Goal: Book appointment/travel/reservation

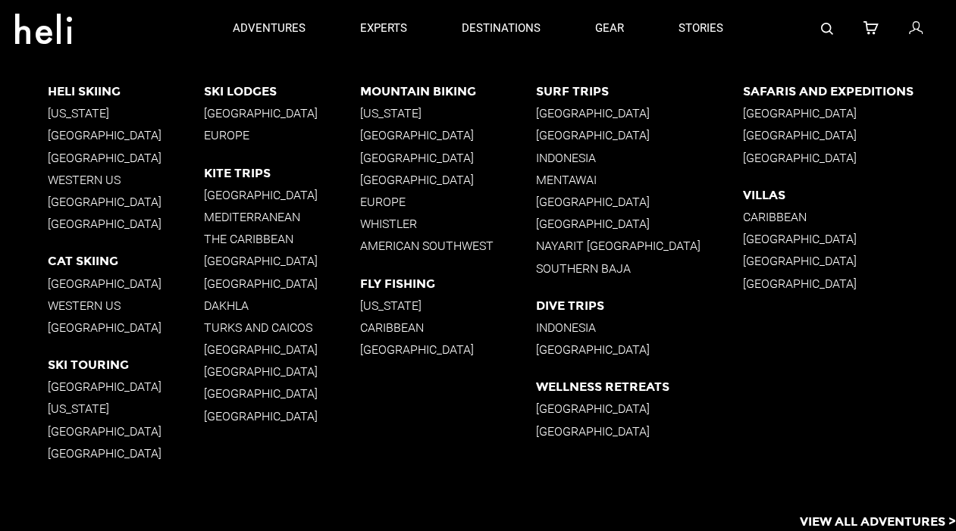
click at [578, 327] on p "Indonesia" at bounding box center [639, 328] width 207 height 14
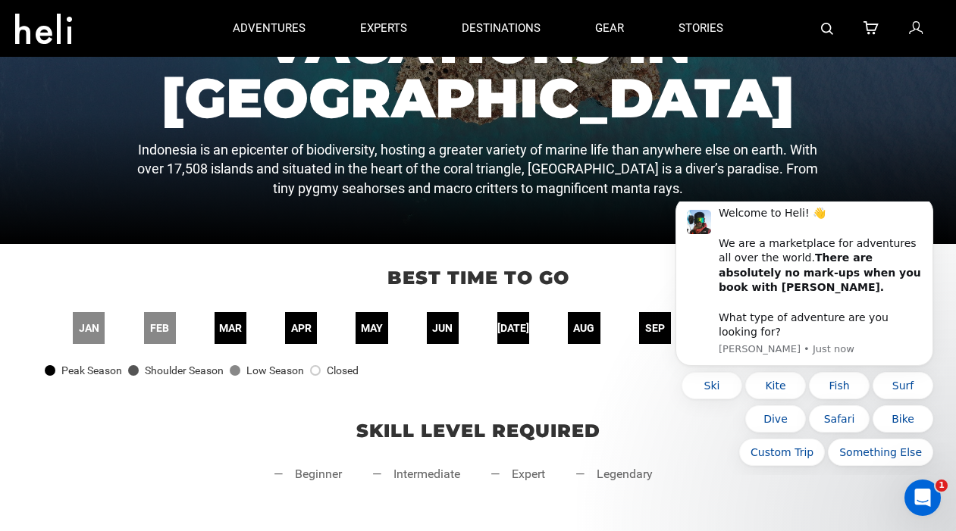
scroll to position [116, 0]
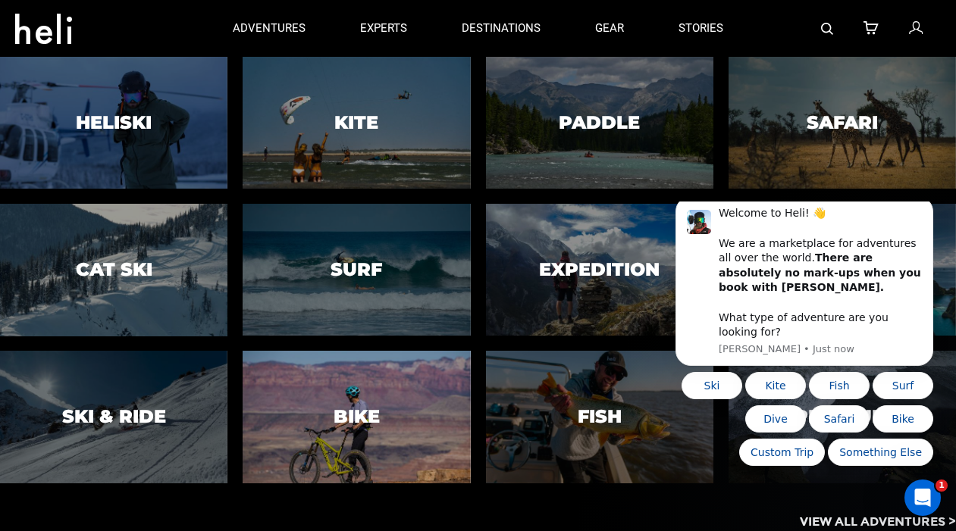
click at [335, 393] on div at bounding box center [356, 417] width 232 height 135
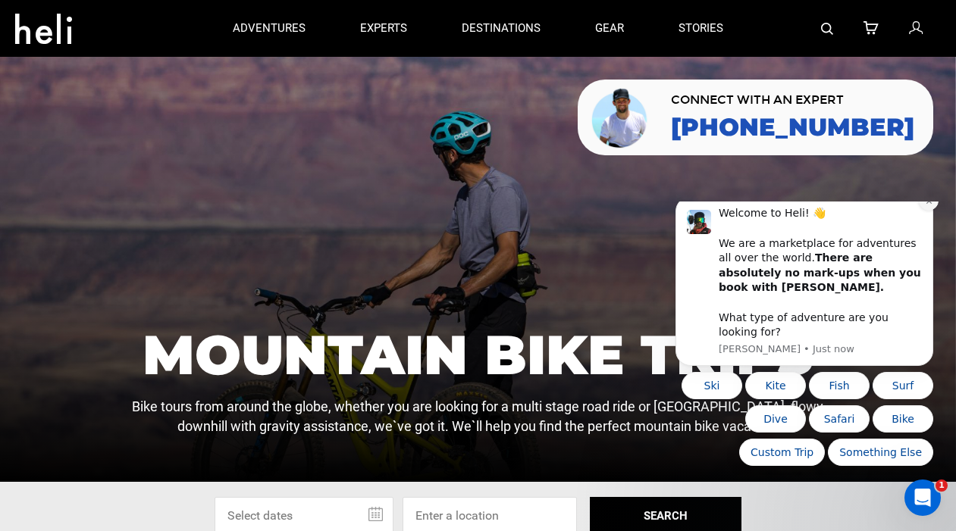
click at [923, 211] on button "Dismiss notification" at bounding box center [928, 201] width 20 height 20
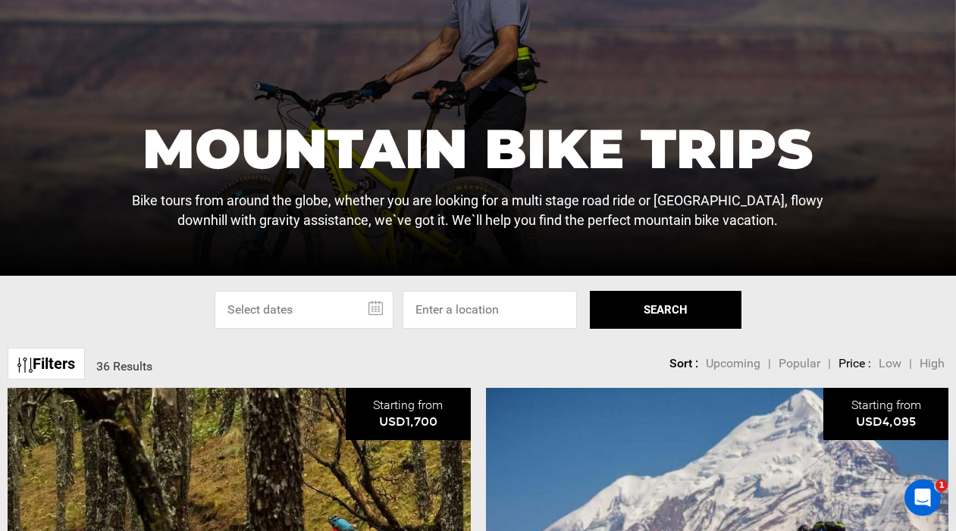
scroll to position [213, 0]
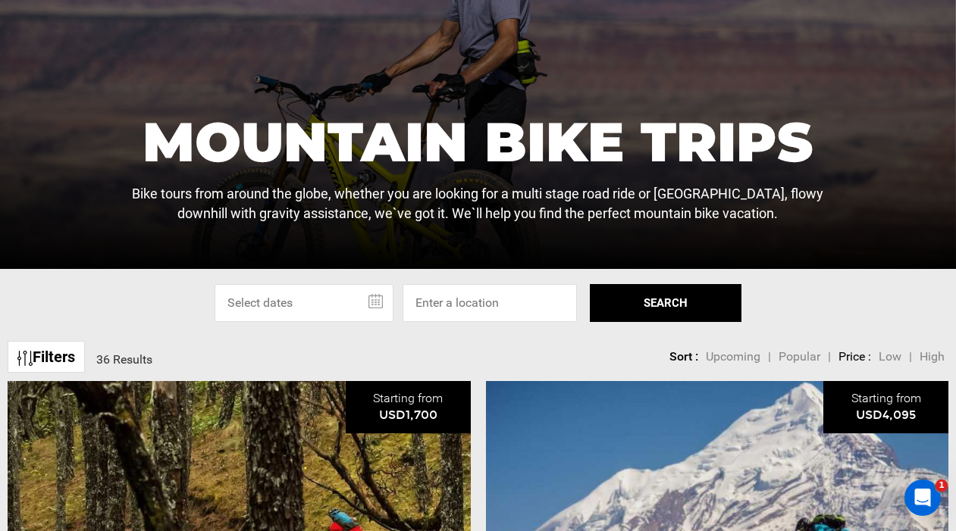
click at [373, 303] on input "text" at bounding box center [303, 303] width 179 height 38
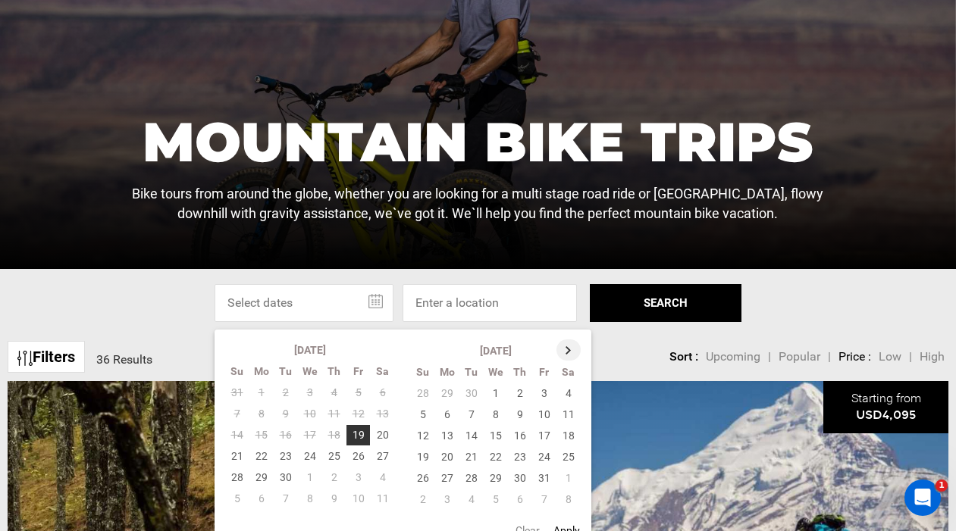
click at [568, 350] on th at bounding box center [568, 349] width 24 height 21
click at [568, 350] on th at bounding box center [569, 349] width 24 height 21
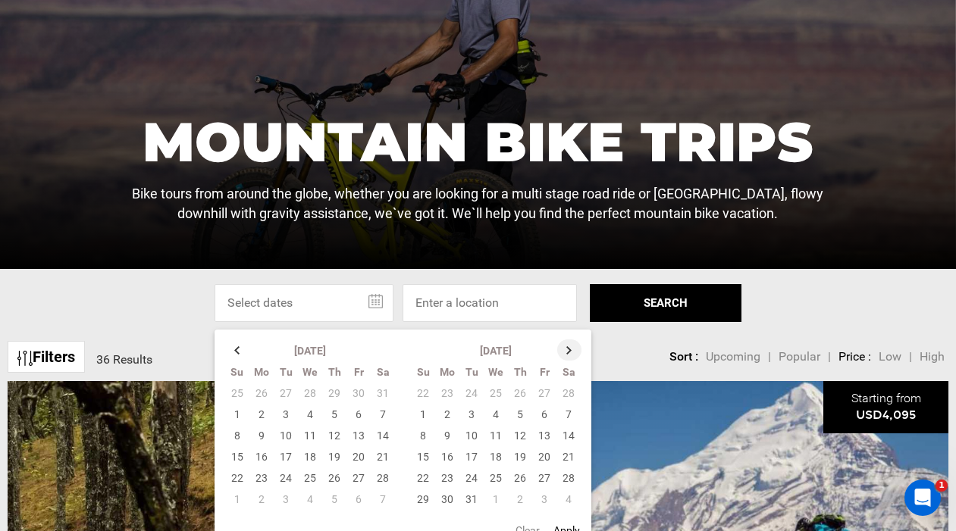
click at [568, 350] on th at bounding box center [569, 349] width 24 height 21
click at [567, 355] on th at bounding box center [569, 349] width 24 height 21
click at [449, 456] on td "18" at bounding box center [447, 456] width 24 height 21
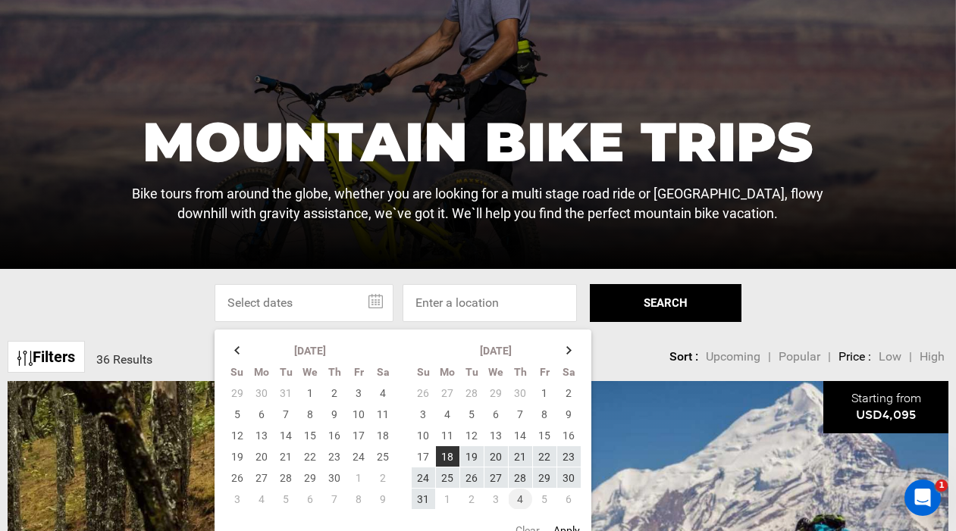
click at [515, 496] on td "4" at bounding box center [520, 499] width 24 height 21
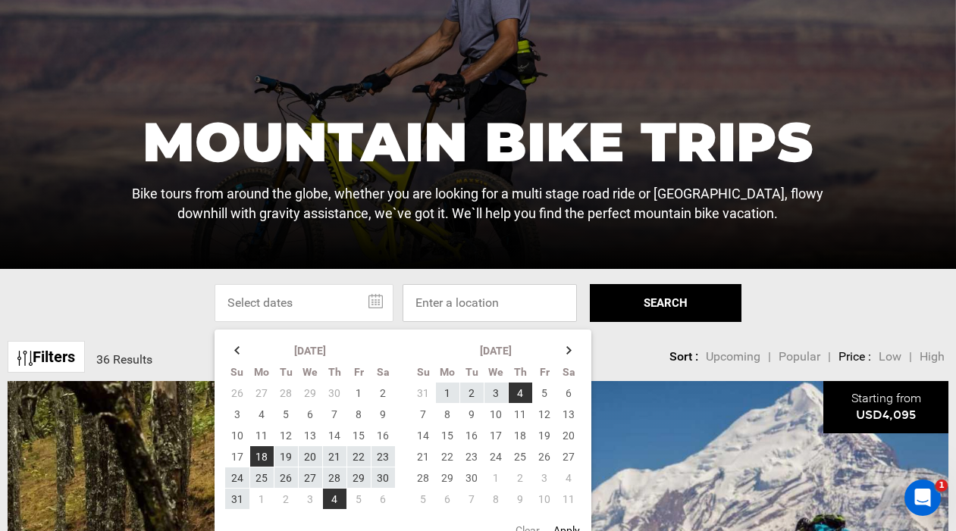
click at [515, 298] on input at bounding box center [489, 303] width 174 height 38
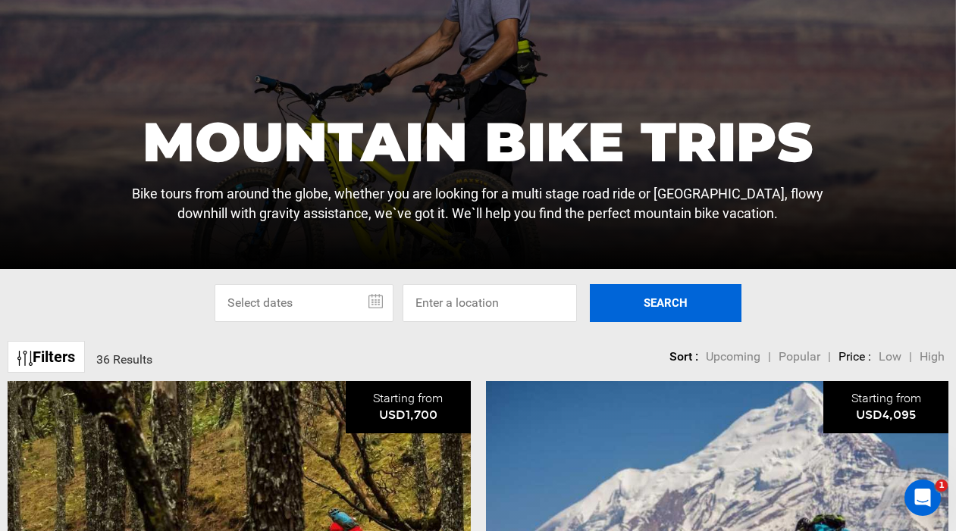
click at [654, 289] on button "SEARCH" at bounding box center [666, 303] width 152 height 38
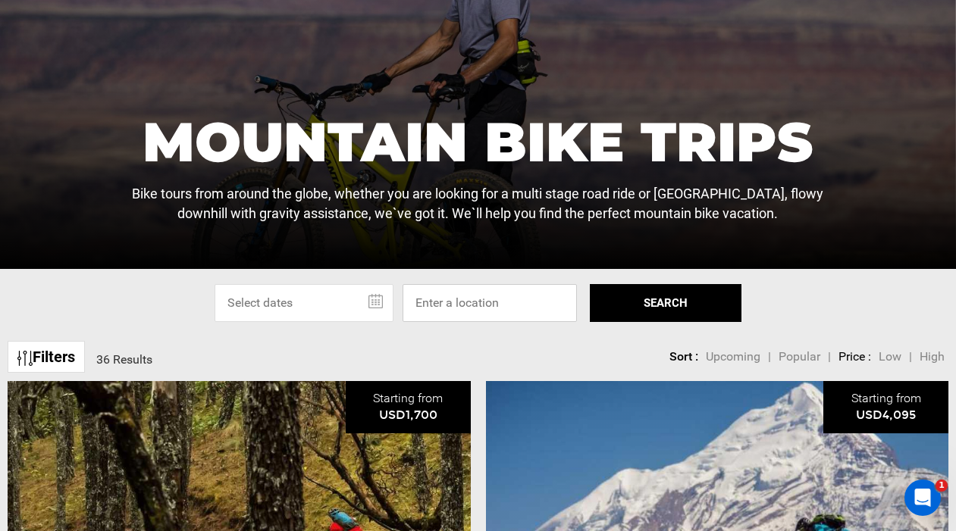
click at [515, 299] on input at bounding box center [489, 303] width 174 height 38
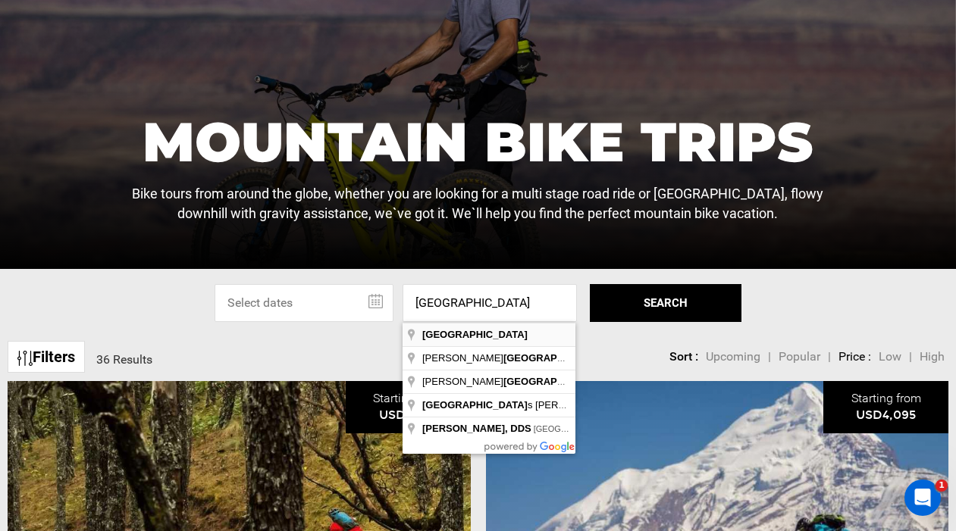
type input "[GEOGRAPHIC_DATA]"
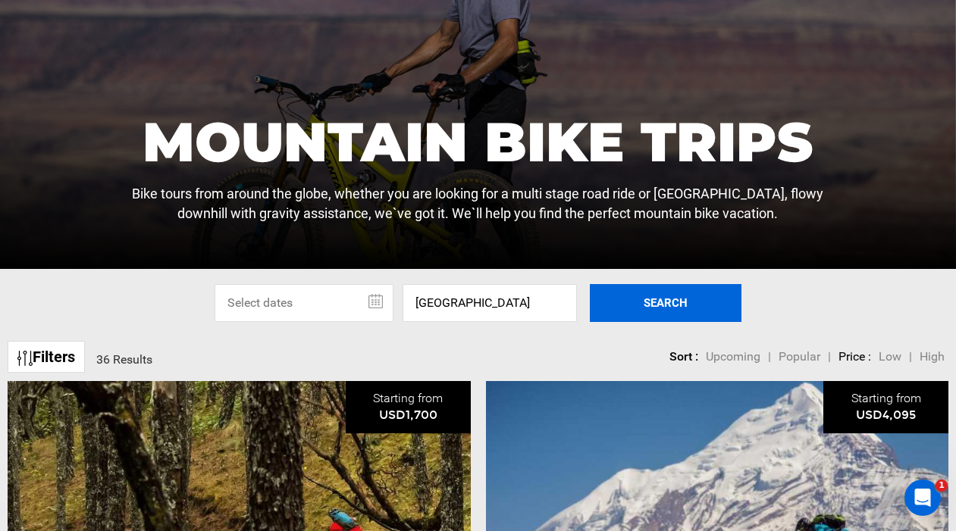
click at [664, 299] on button "SEARCH" at bounding box center [666, 303] width 152 height 38
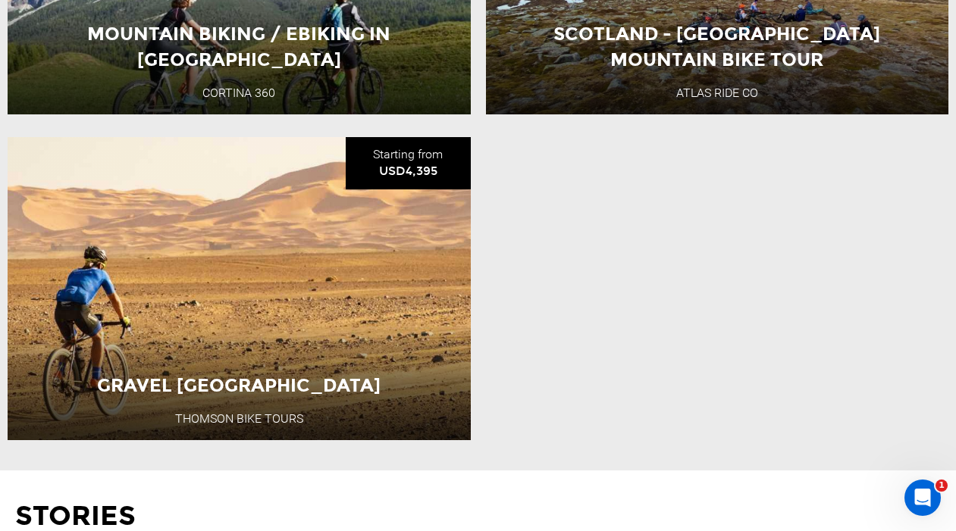
scroll to position [1131, 0]
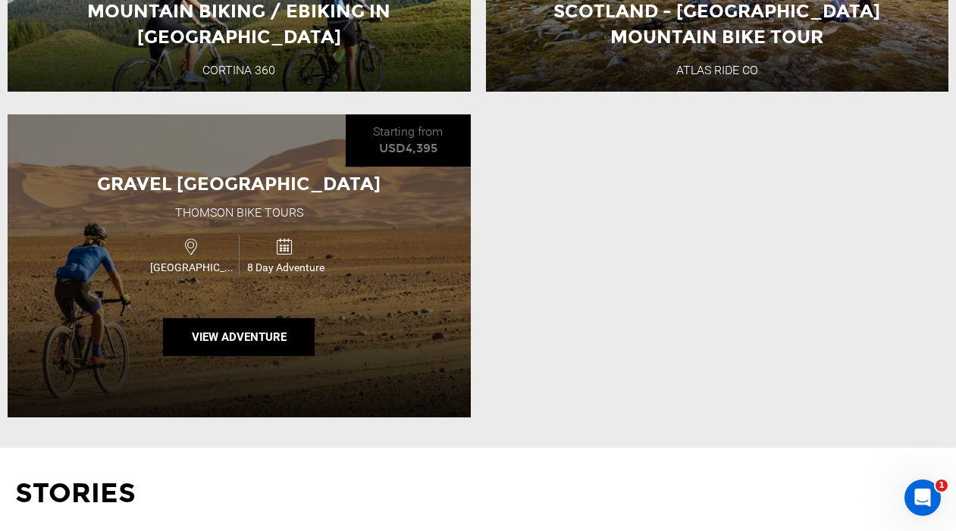
click at [424, 352] on div "Gravel [GEOGRAPHIC_DATA] Thomson Bike Tours [GEOGRAPHIC_DATA] 8 Day Adventure V…" at bounding box center [239, 265] width 463 height 303
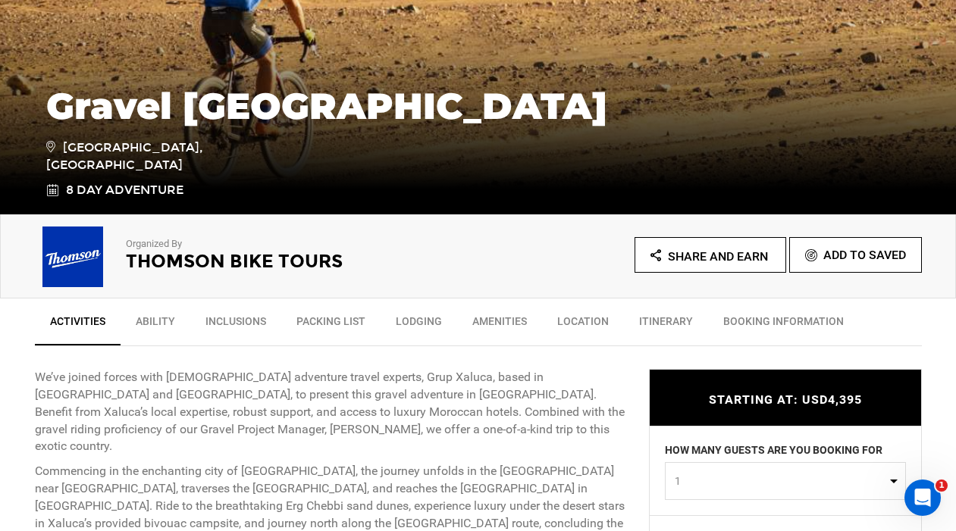
scroll to position [343, 0]
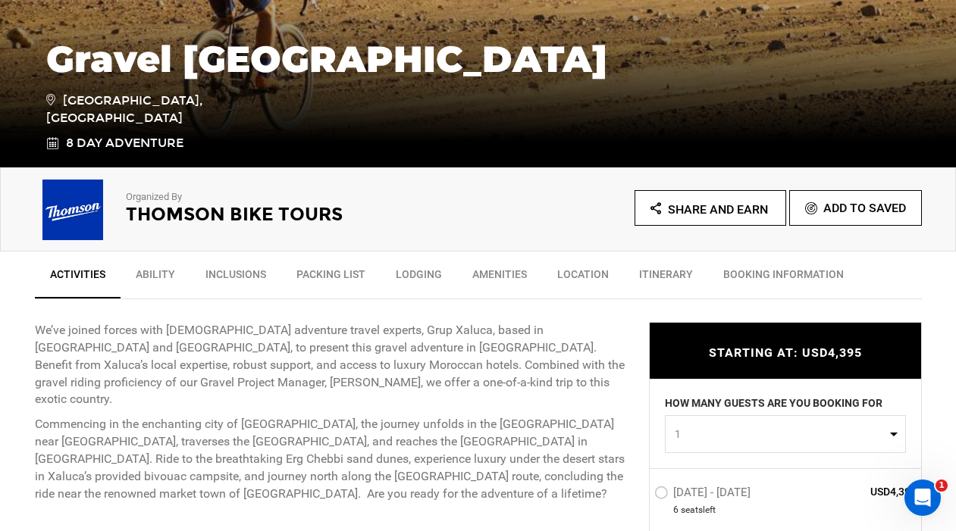
click at [165, 276] on link "Ability" at bounding box center [155, 278] width 70 height 38
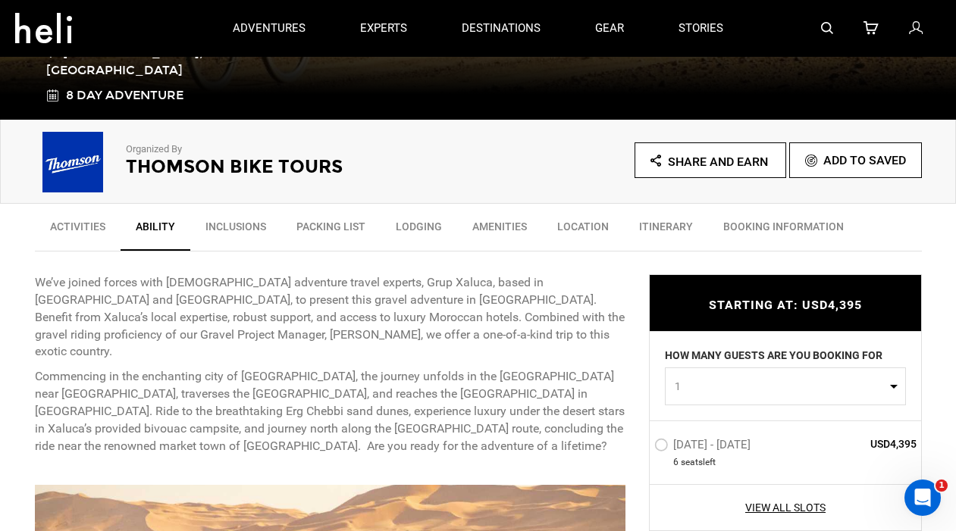
scroll to position [325, 0]
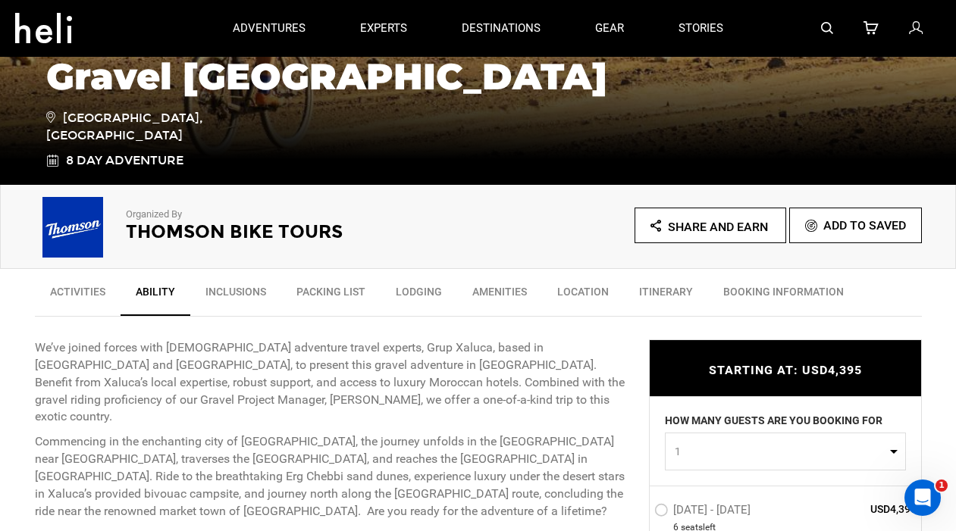
click at [228, 293] on link "Inclusions" at bounding box center [235, 296] width 91 height 38
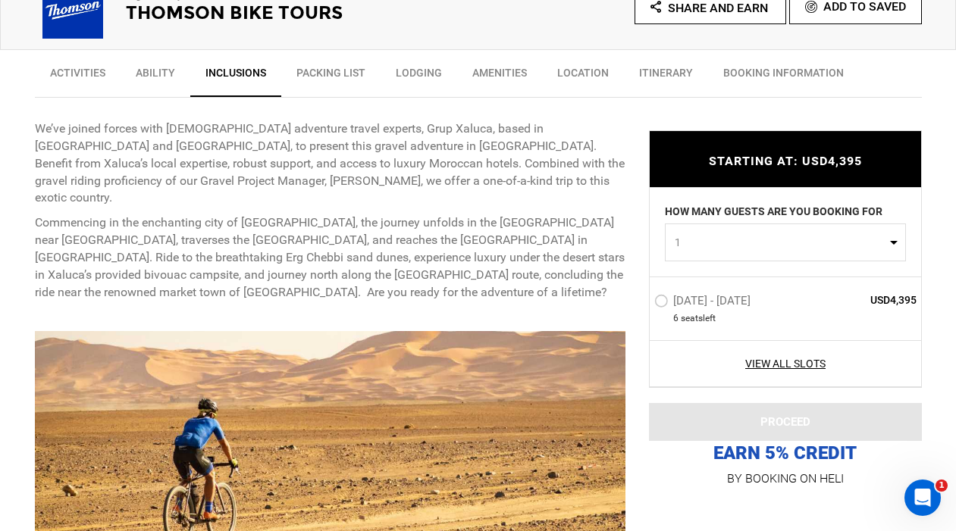
scroll to position [566, 0]
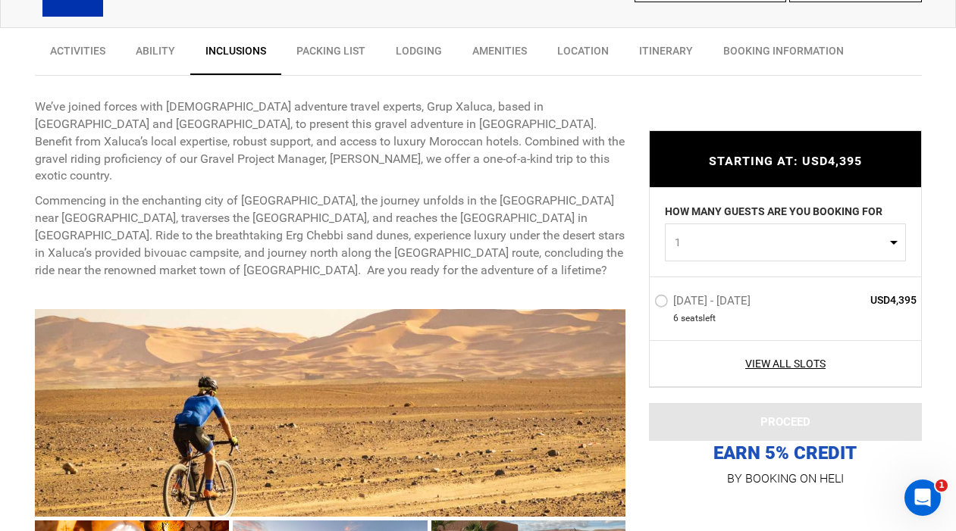
click at [663, 302] on label "[DATE] - [DATE]" at bounding box center [704, 303] width 100 height 18
click at [643, 302] on input "[DATE] - [DATE]" at bounding box center [643, 307] width 0 height 33
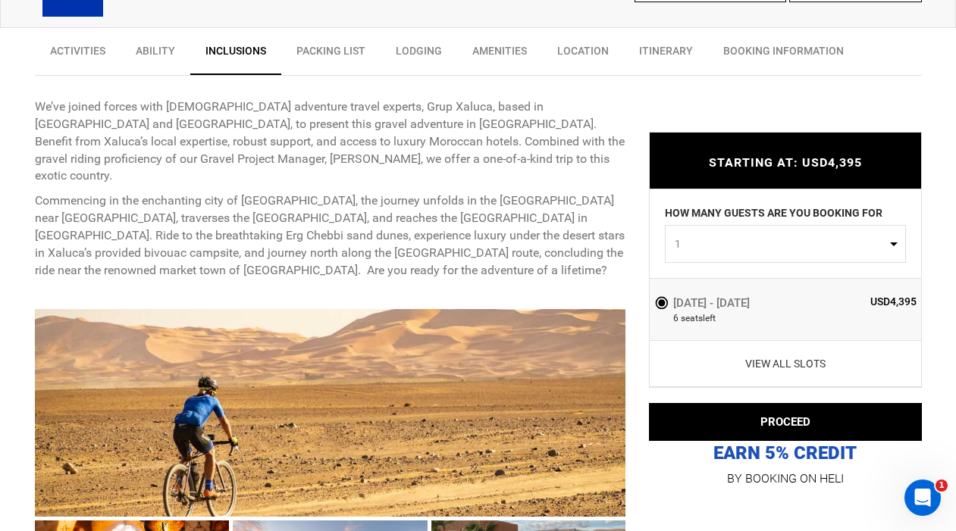
click at [806, 361] on link "View All Slots" at bounding box center [785, 363] width 263 height 15
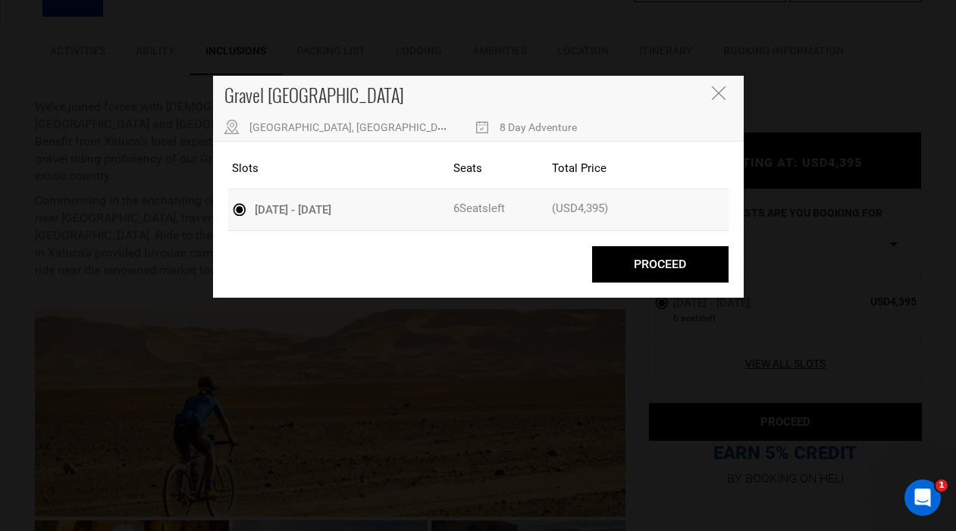
click at [718, 93] on icon "Close" at bounding box center [719, 93] width 14 height 14
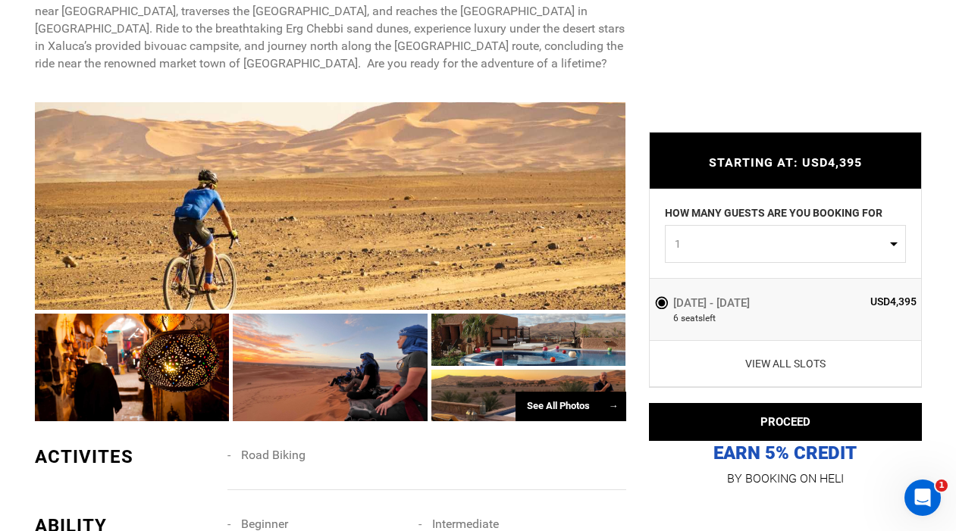
scroll to position [790, 0]
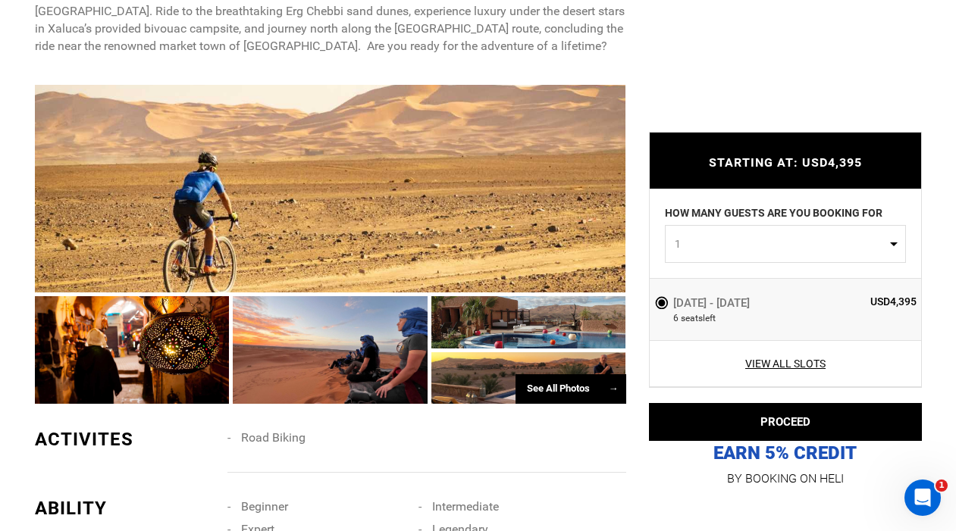
click at [883, 242] on span "1" at bounding box center [779, 243] width 211 height 15
click at [686, 311] on link "2" at bounding box center [784, 308] width 239 height 27
select select "2"
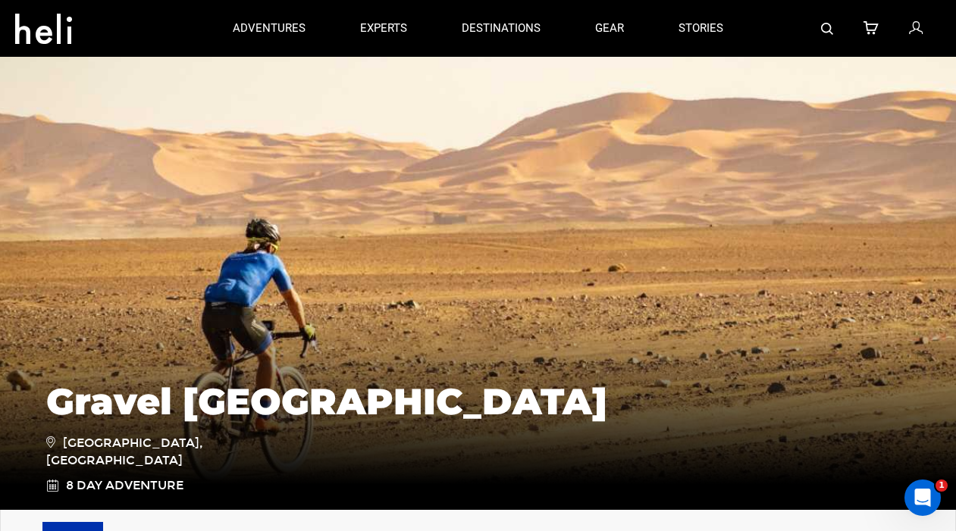
scroll to position [0, 0]
